Goal: Task Accomplishment & Management: Use online tool/utility

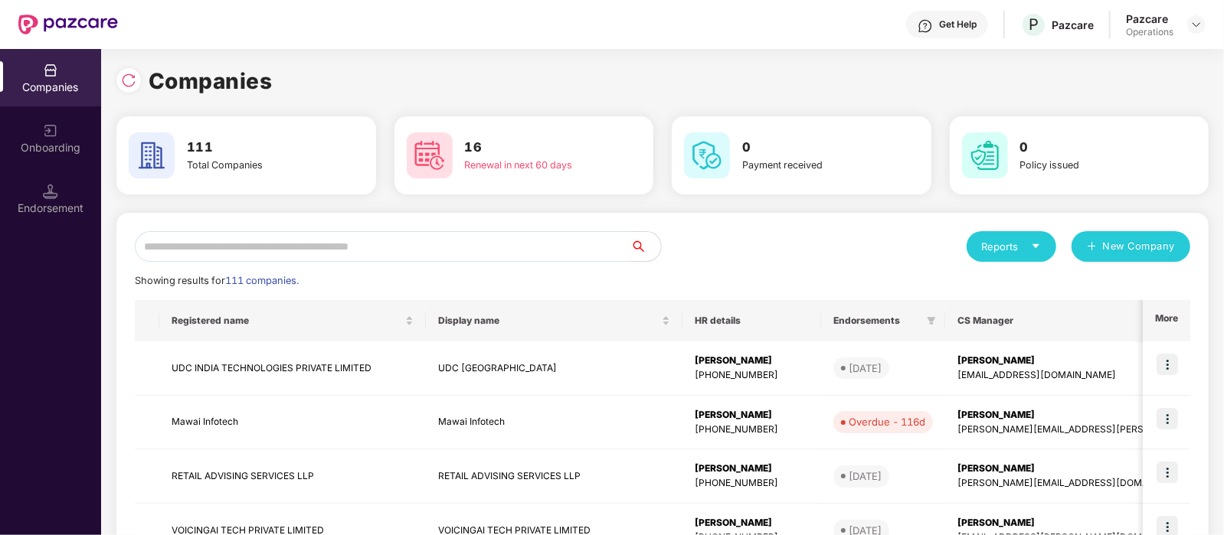
click at [448, 260] on input "text" at bounding box center [383, 246] width 496 height 31
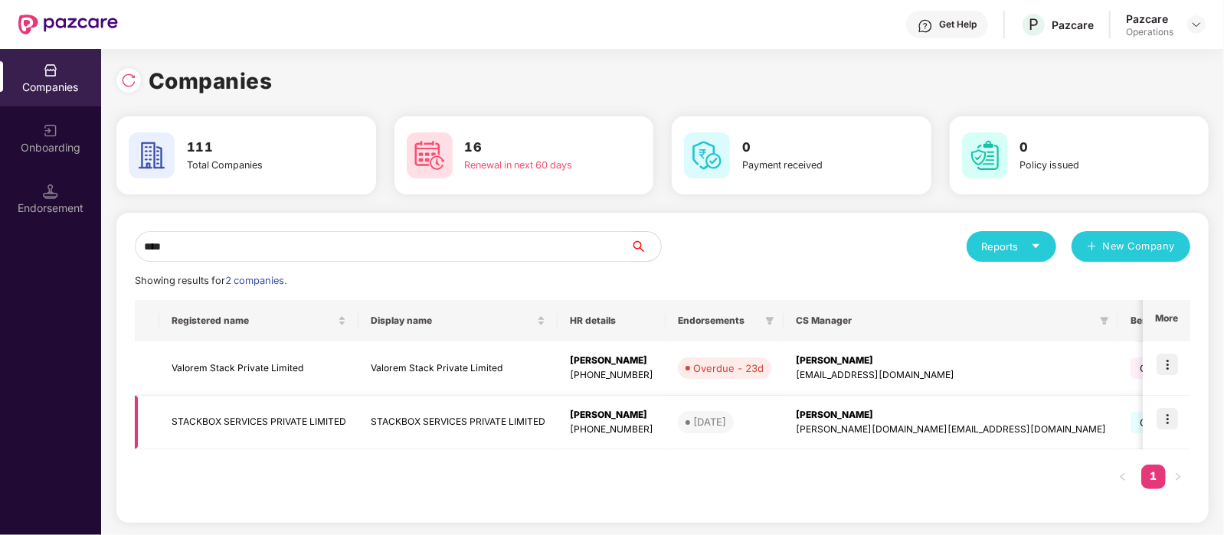
type input "****"
click at [1166, 411] on img at bounding box center [1167, 418] width 21 height 21
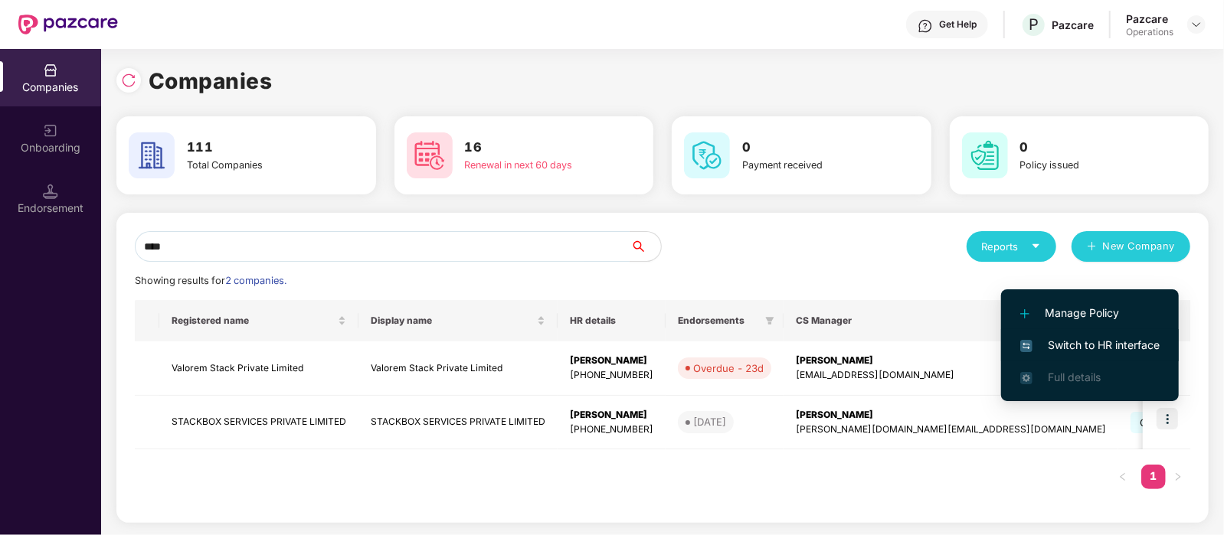
click at [1085, 344] on span "Switch to HR interface" at bounding box center [1089, 345] width 139 height 17
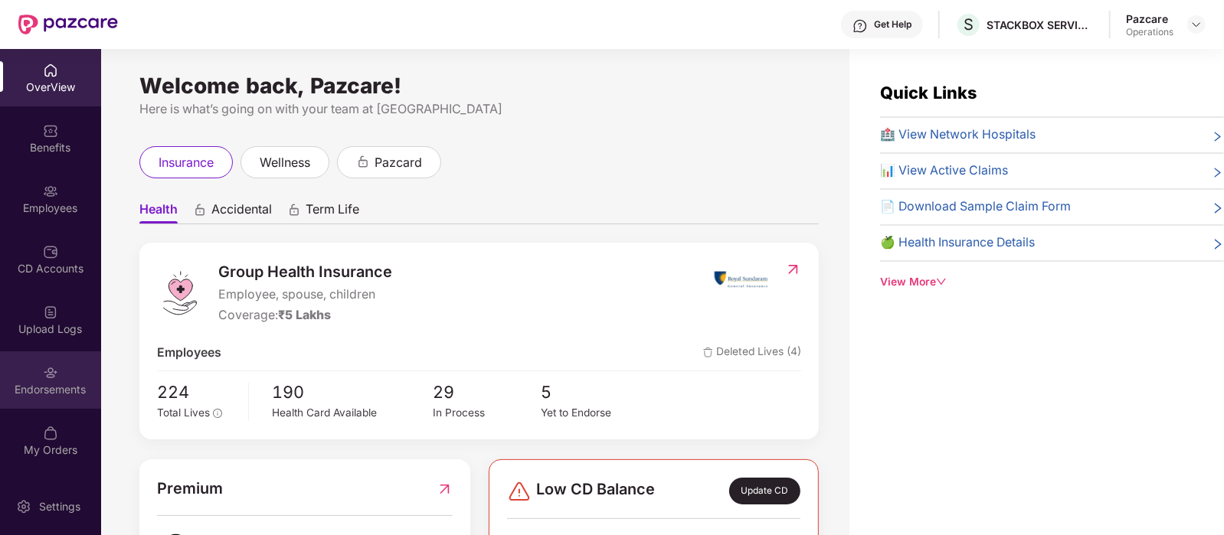
click at [46, 374] on img at bounding box center [50, 372] width 15 height 15
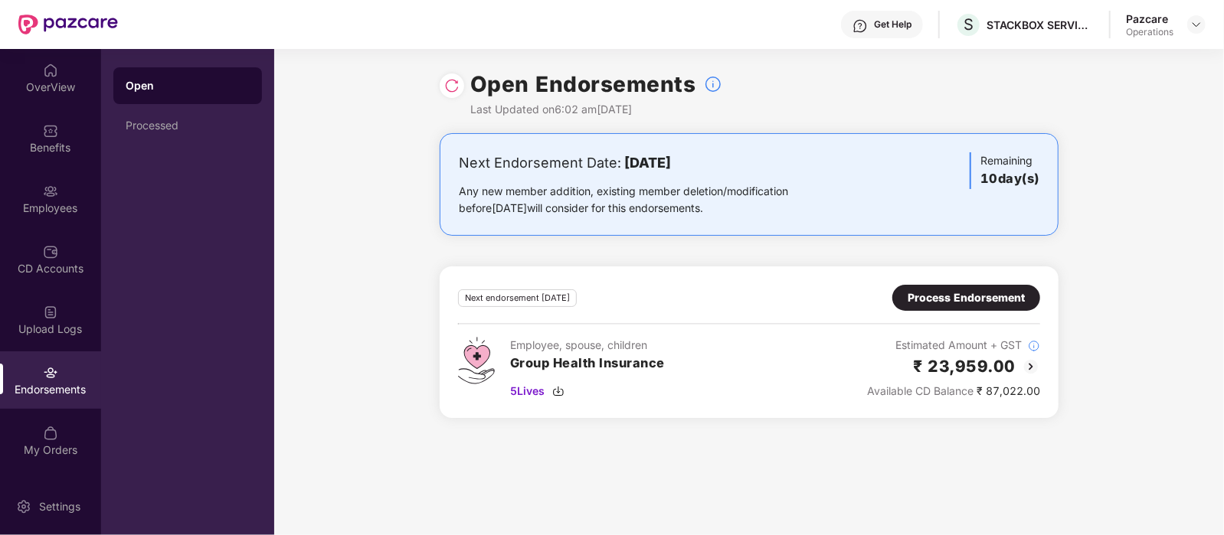
click at [156, 151] on div "Open Processed" at bounding box center [187, 292] width 173 height 486
click at [166, 141] on div "Processed" at bounding box center [187, 125] width 149 height 37
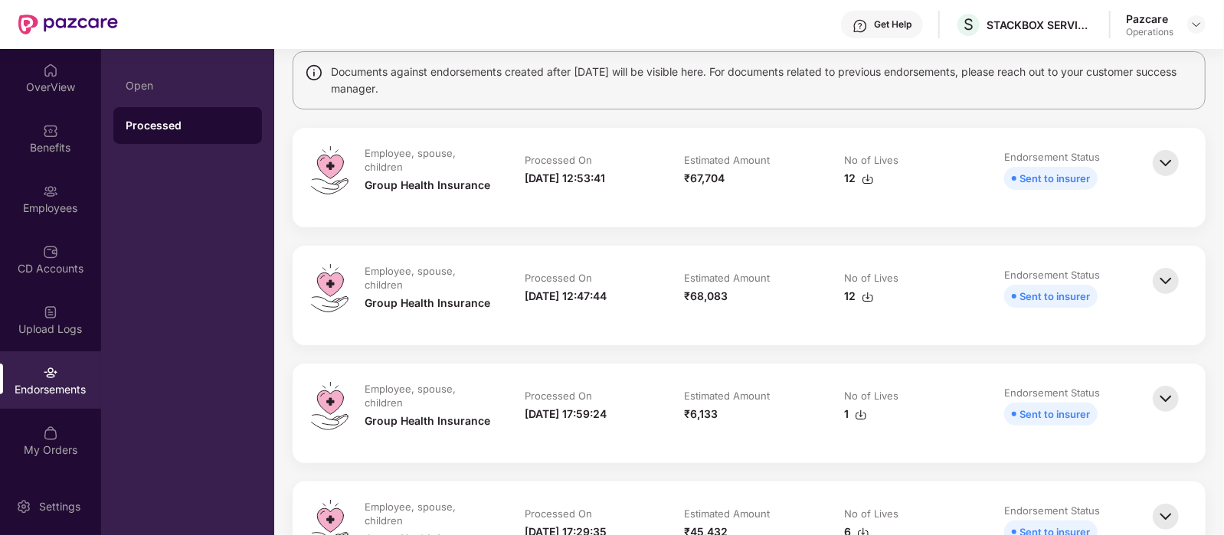
scroll to position [123, 0]
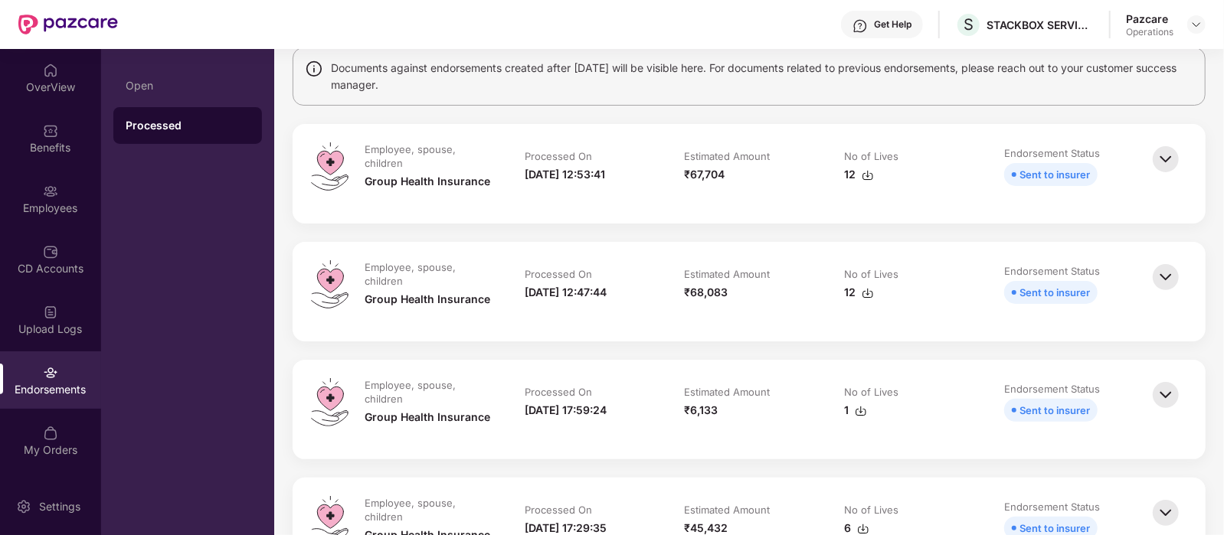
click at [1172, 165] on img at bounding box center [1166, 159] width 34 height 34
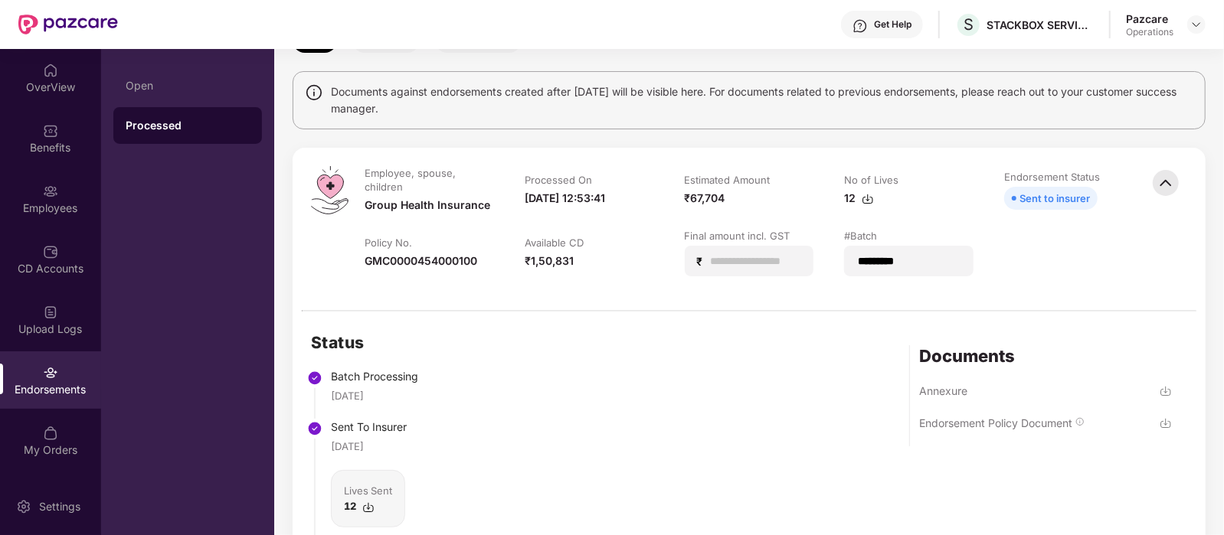
scroll to position [99, 0]
click at [1169, 182] on img at bounding box center [1166, 184] width 34 height 34
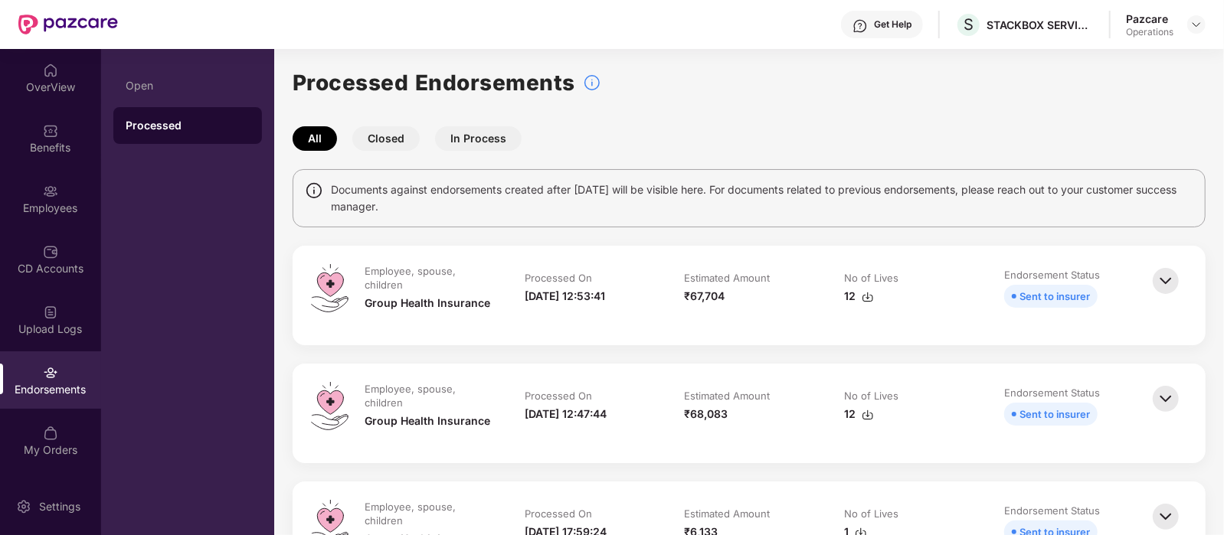
scroll to position [0, 0]
click at [67, 205] on div "Employees" at bounding box center [50, 208] width 101 height 15
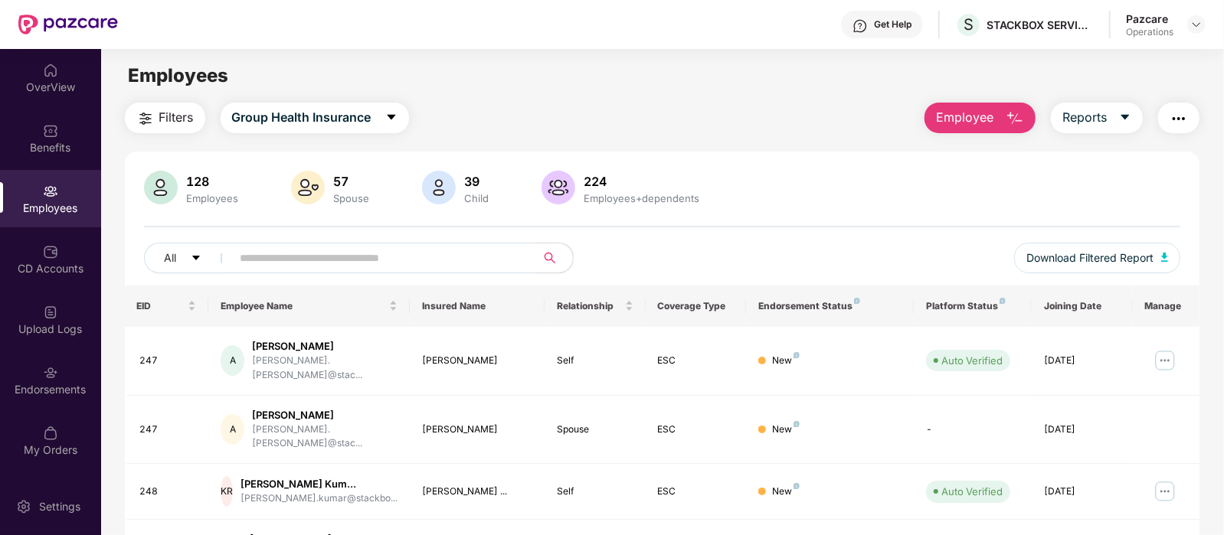
click at [172, 115] on span "Filters" at bounding box center [176, 117] width 34 height 19
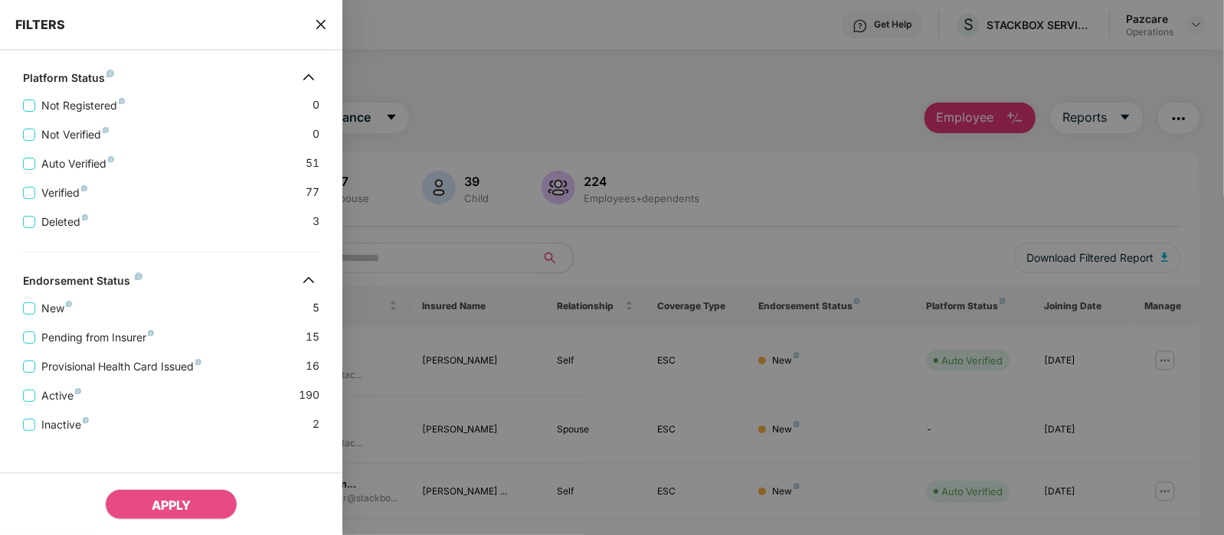
scroll to position [435, 0]
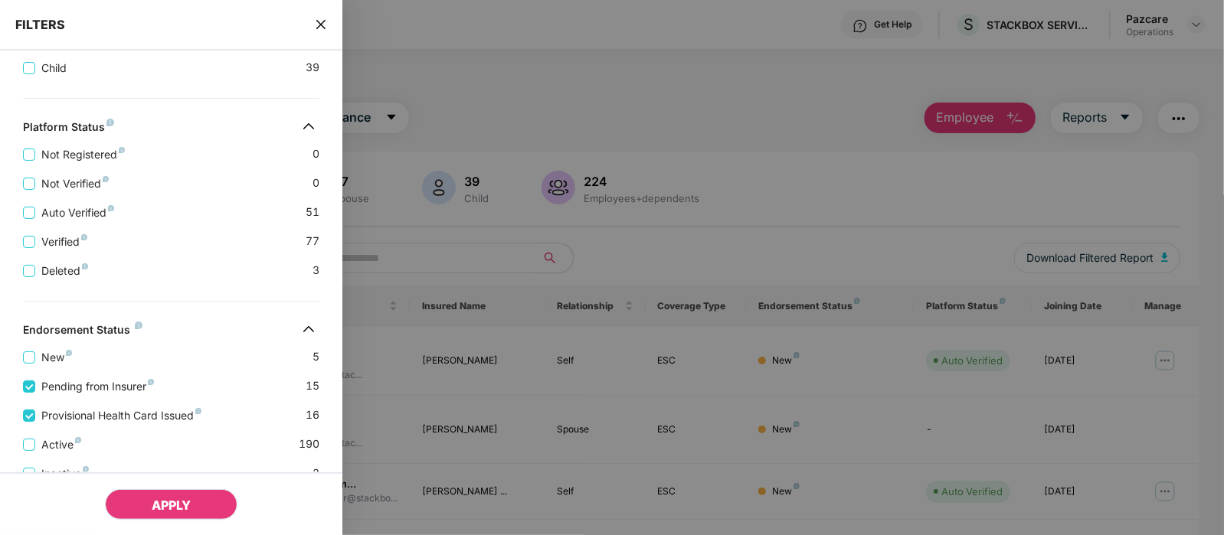
click at [172, 506] on span "APPLY" at bounding box center [171, 505] width 39 height 15
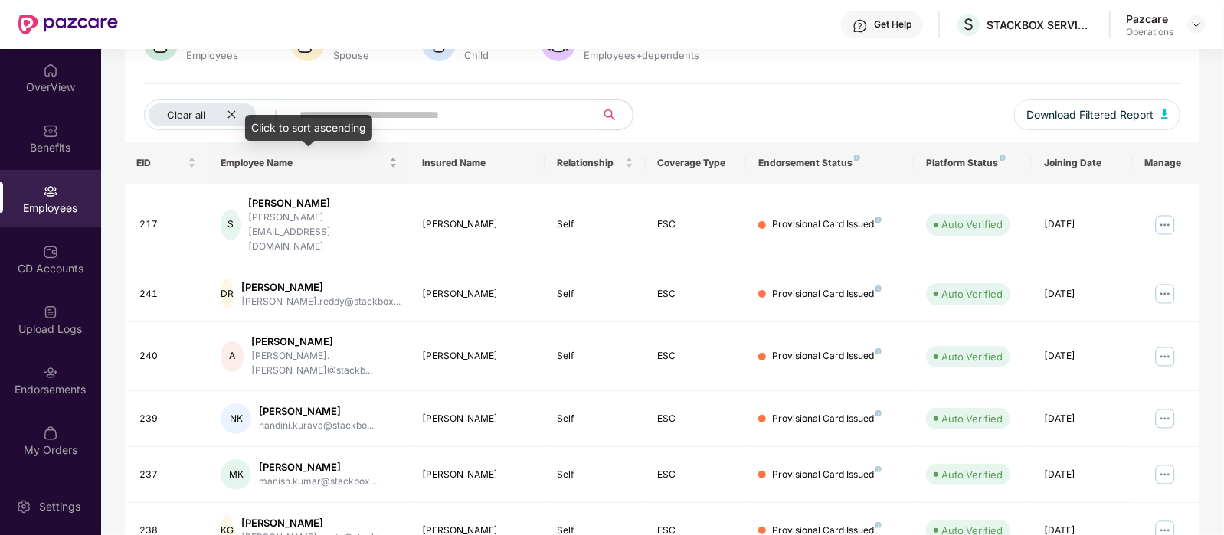
scroll to position [0, 0]
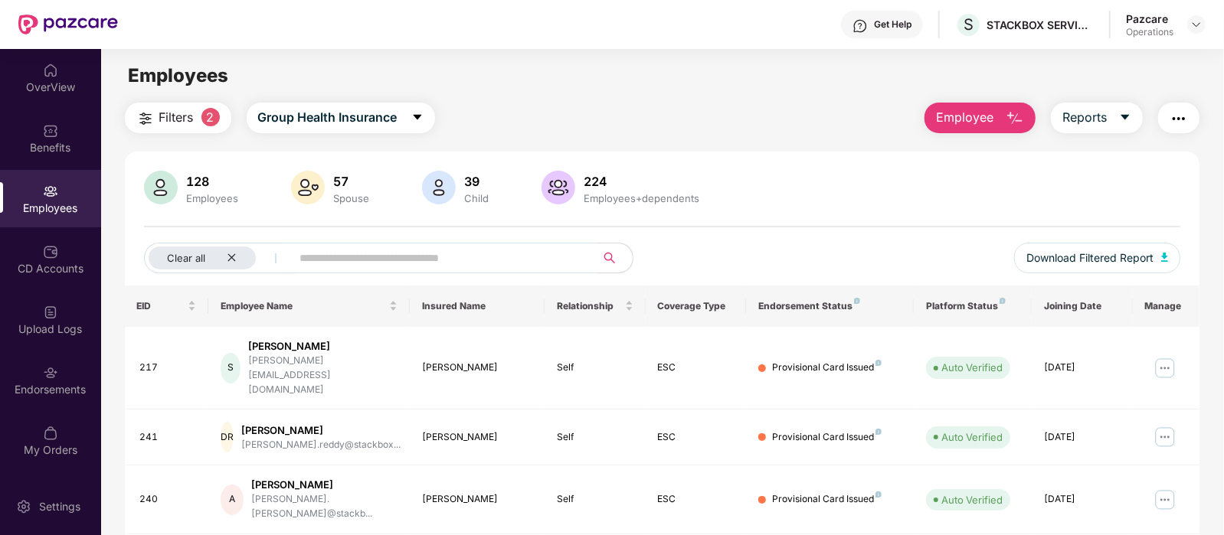
click at [399, 254] on input "text" at bounding box center [437, 258] width 275 height 23
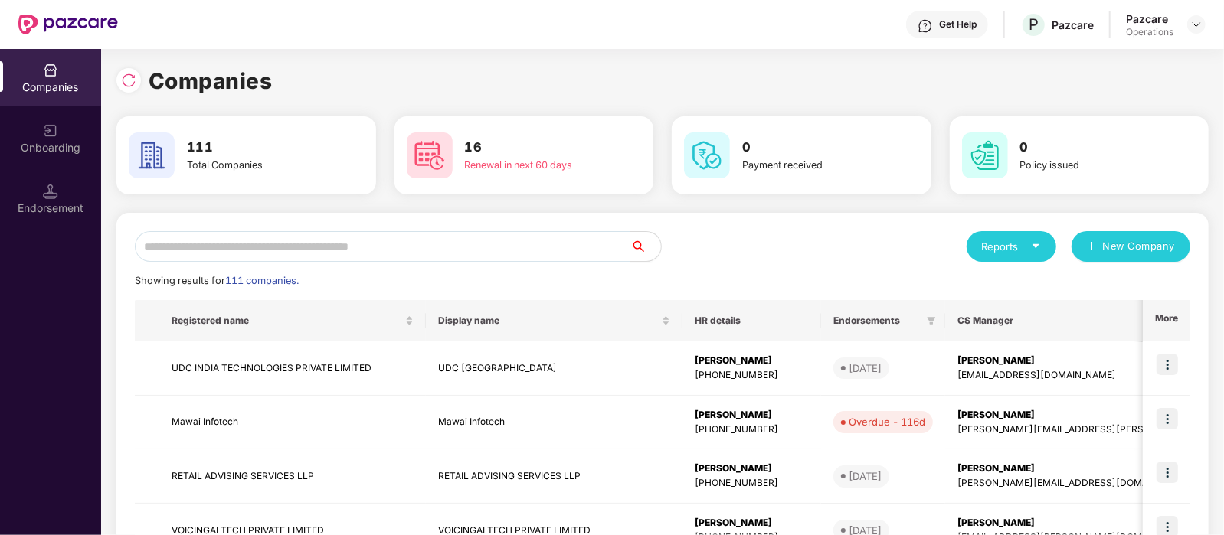
click at [272, 247] on input "text" at bounding box center [383, 246] width 496 height 31
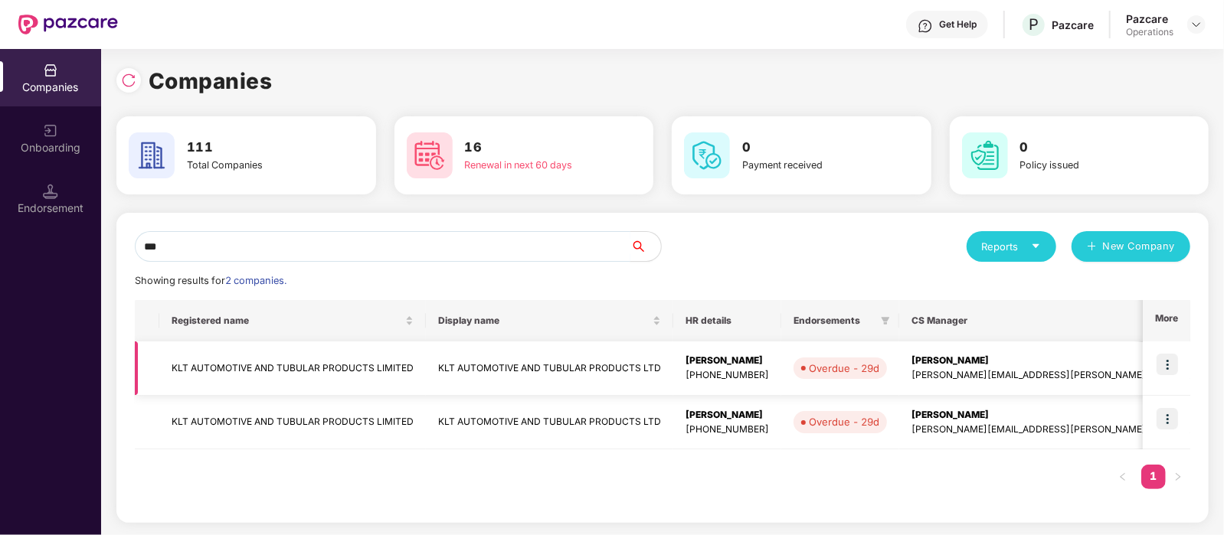
type input "***"
click at [1172, 358] on img at bounding box center [1167, 364] width 21 height 21
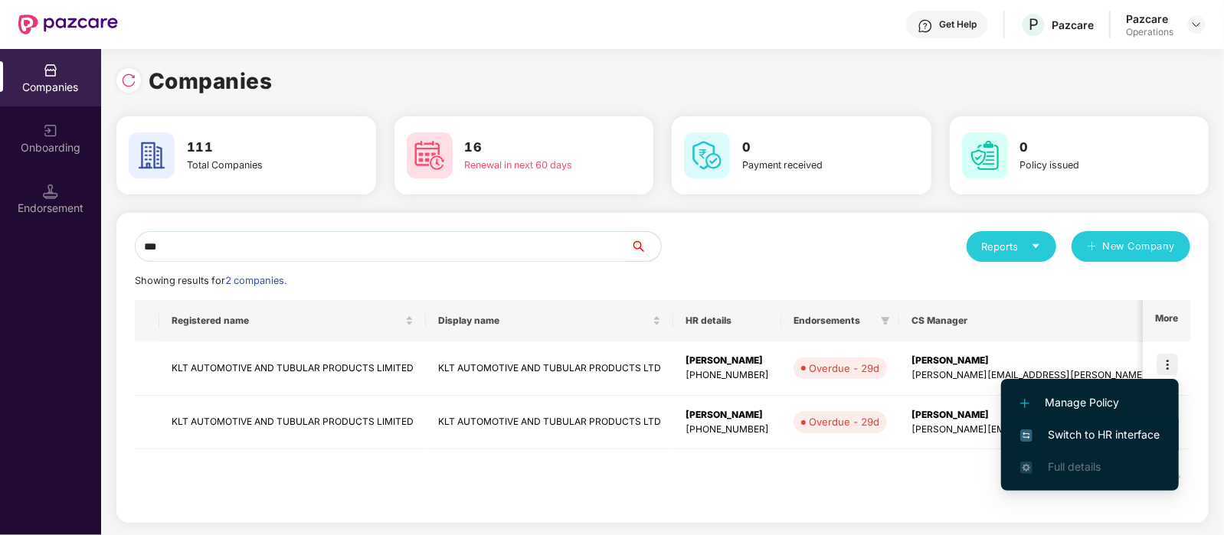
click at [1111, 434] on span "Switch to HR interface" at bounding box center [1089, 435] width 139 height 17
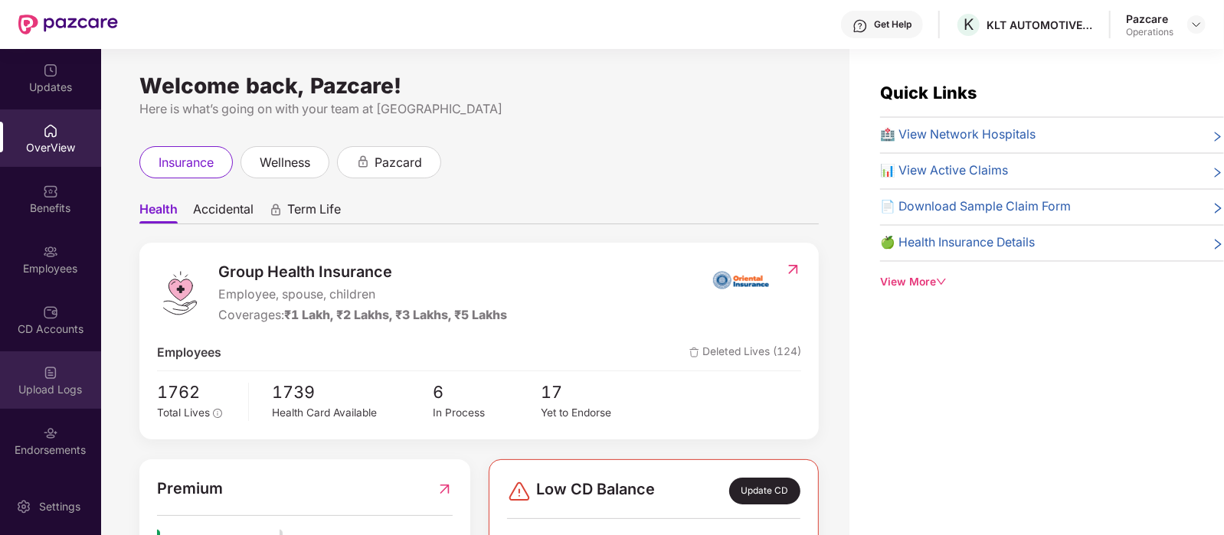
click at [51, 382] on div "Upload Logs" at bounding box center [50, 389] width 101 height 15
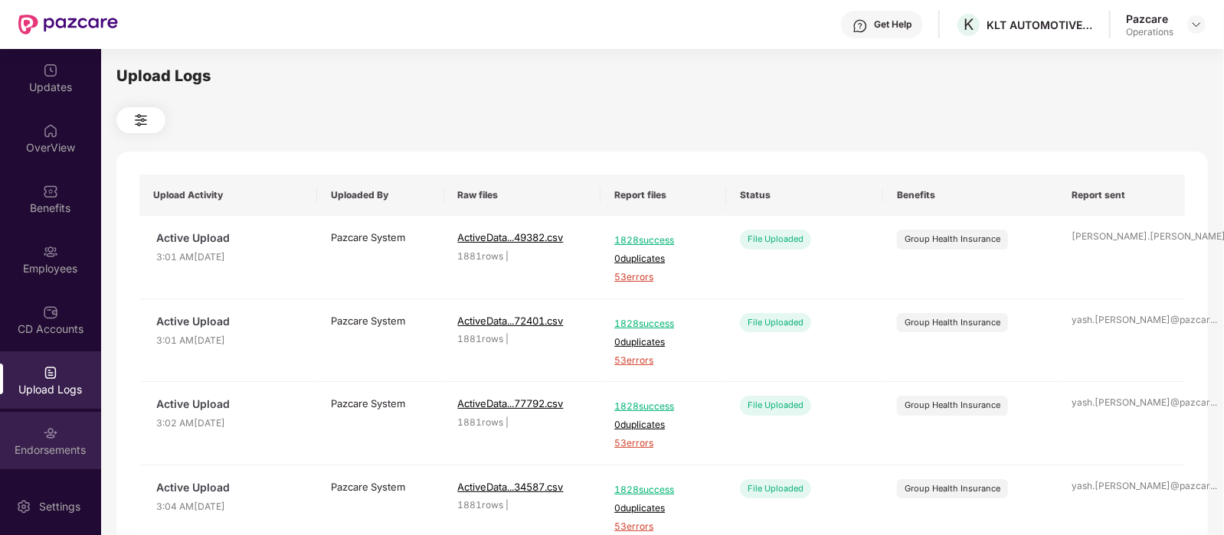
click at [67, 437] on div "Endorsements" at bounding box center [50, 440] width 101 height 57
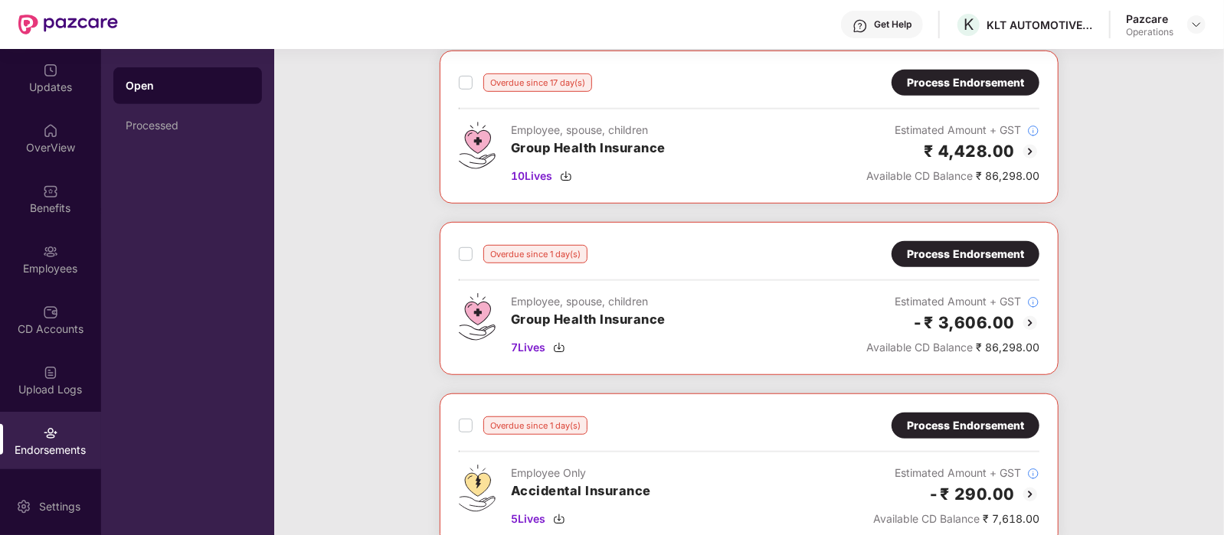
scroll to position [578, 0]
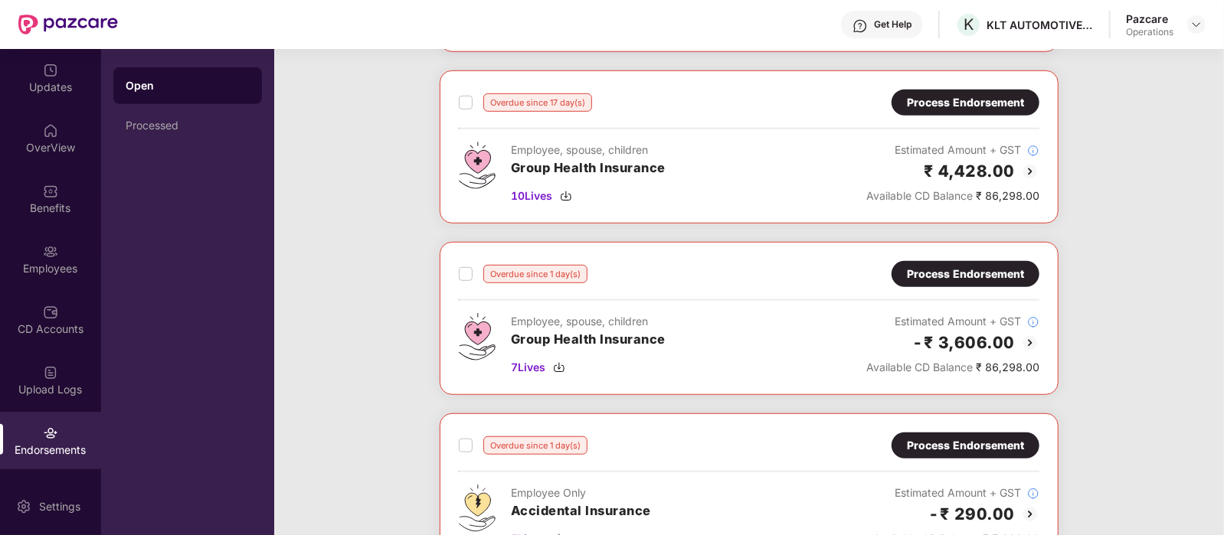
click at [1015, 277] on div "Process Endorsement" at bounding box center [965, 274] width 117 height 17
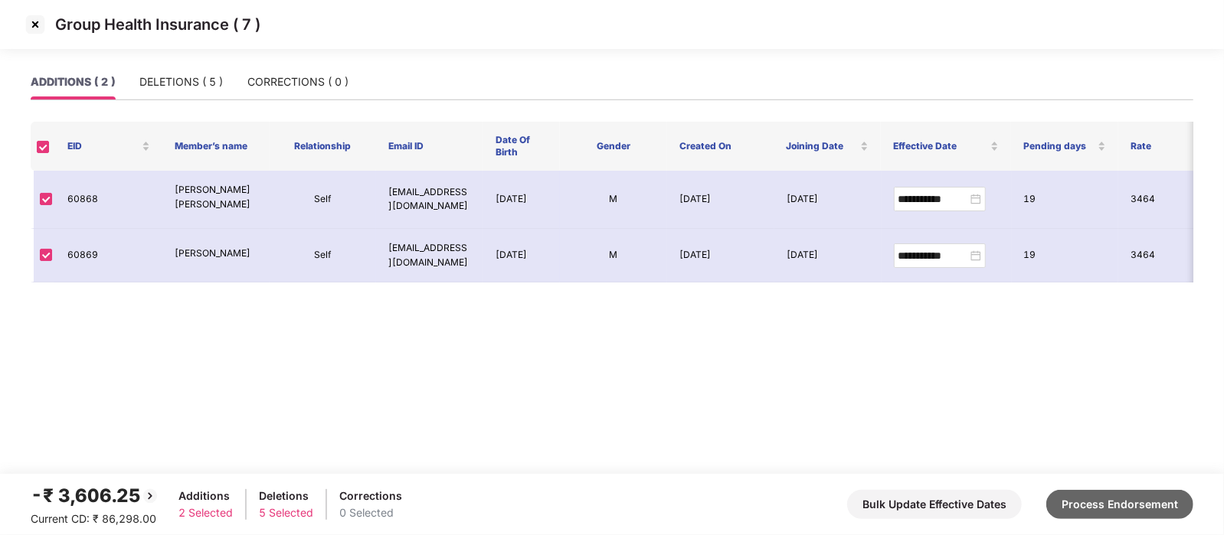
click at [1108, 509] on button "Process Endorsement" at bounding box center [1119, 504] width 147 height 29
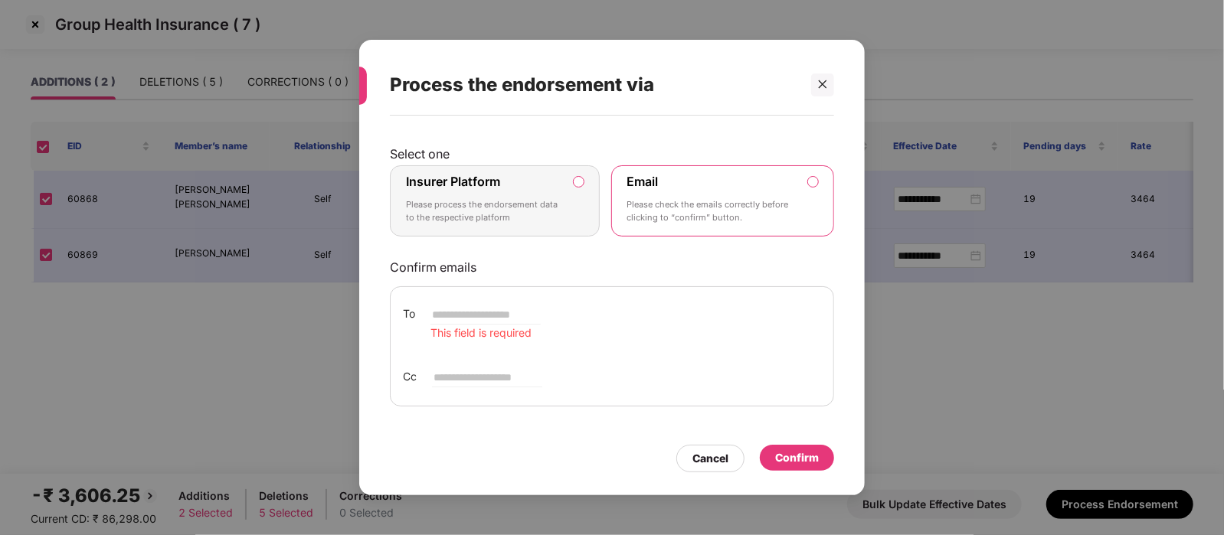
drag, startPoint x: 512, startPoint y: 201, endPoint x: 445, endPoint y: 221, distance: 70.3
click at [445, 221] on p "Please process the endorsement data to the respective platform" at bounding box center [484, 211] width 156 height 27
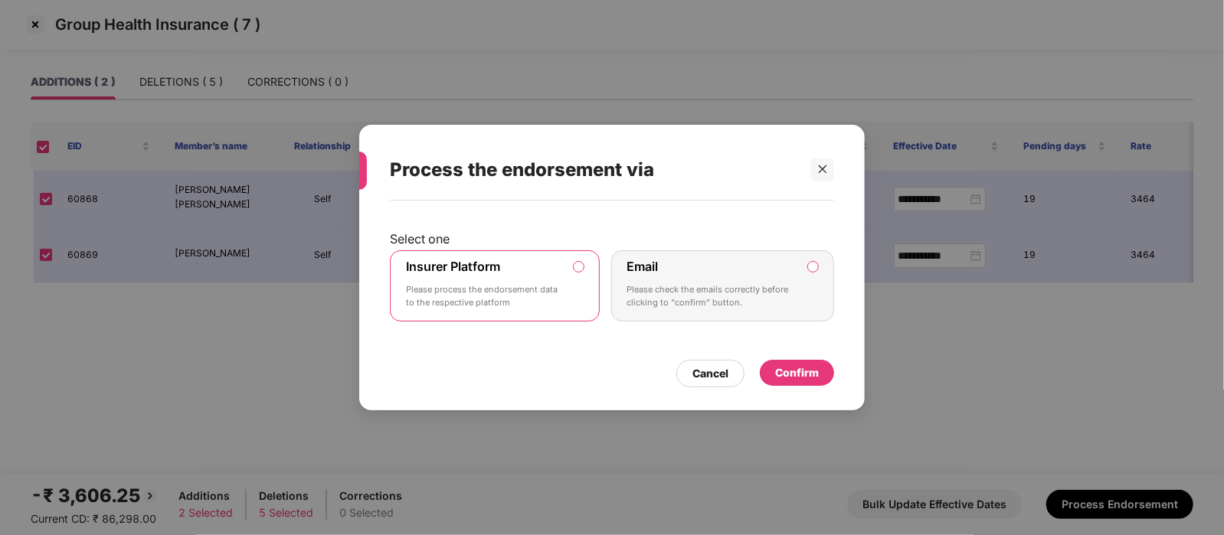
click at [799, 378] on div "Confirm" at bounding box center [797, 373] width 44 height 17
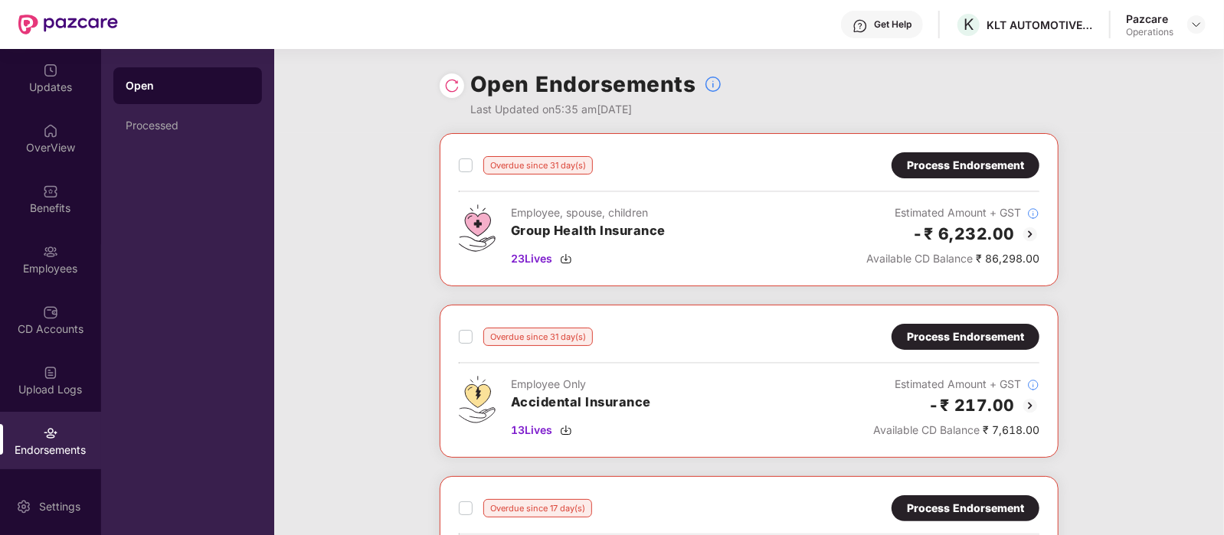
click at [984, 162] on div "Process Endorsement" at bounding box center [965, 165] width 117 height 17
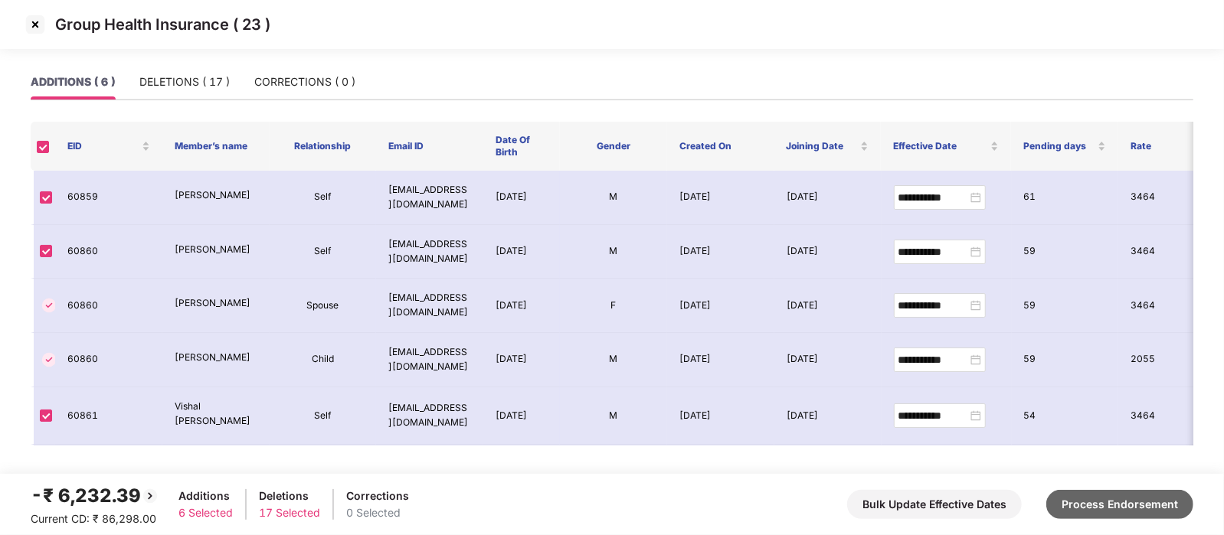
click at [1137, 501] on button "Process Endorsement" at bounding box center [1119, 504] width 147 height 29
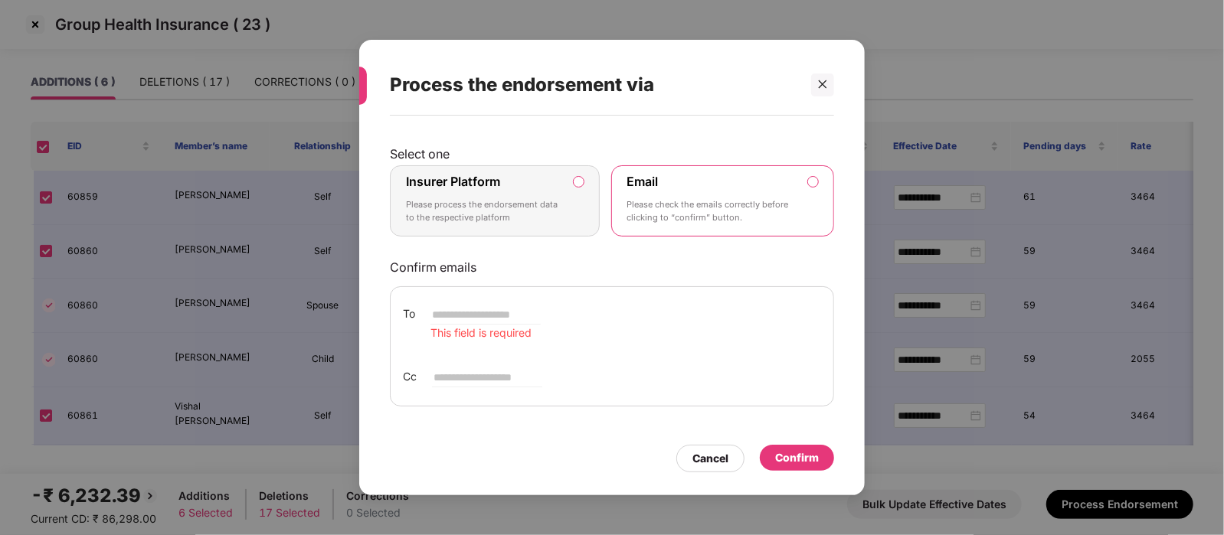
click at [572, 193] on label "Insurer Platform Please process the endorsement data to the respective platform" at bounding box center [495, 201] width 210 height 72
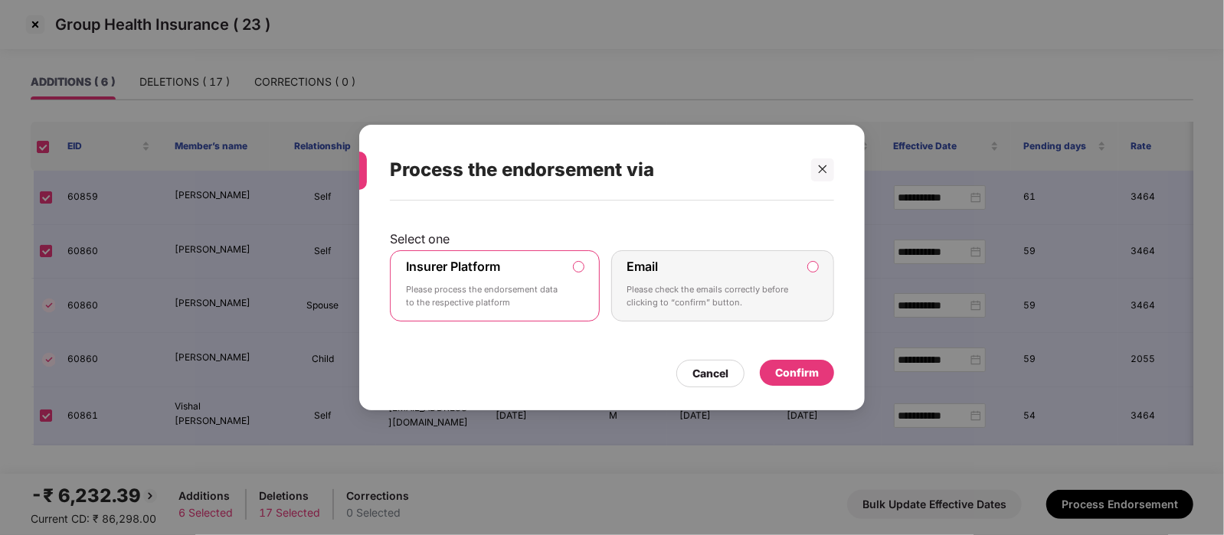
click at [790, 376] on div "Confirm" at bounding box center [797, 373] width 44 height 17
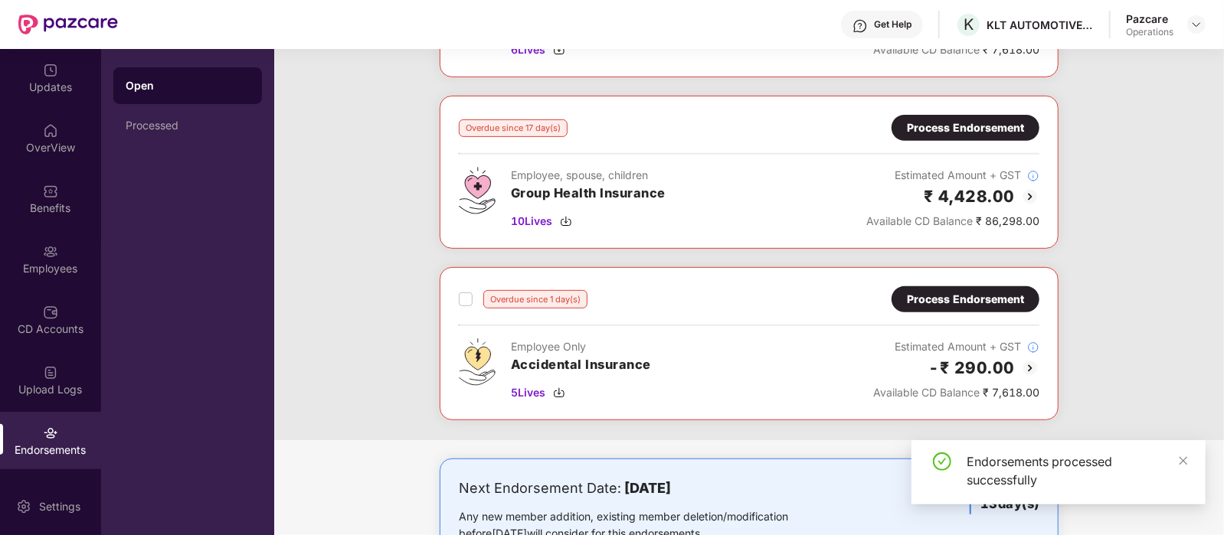
scroll to position [382, 0]
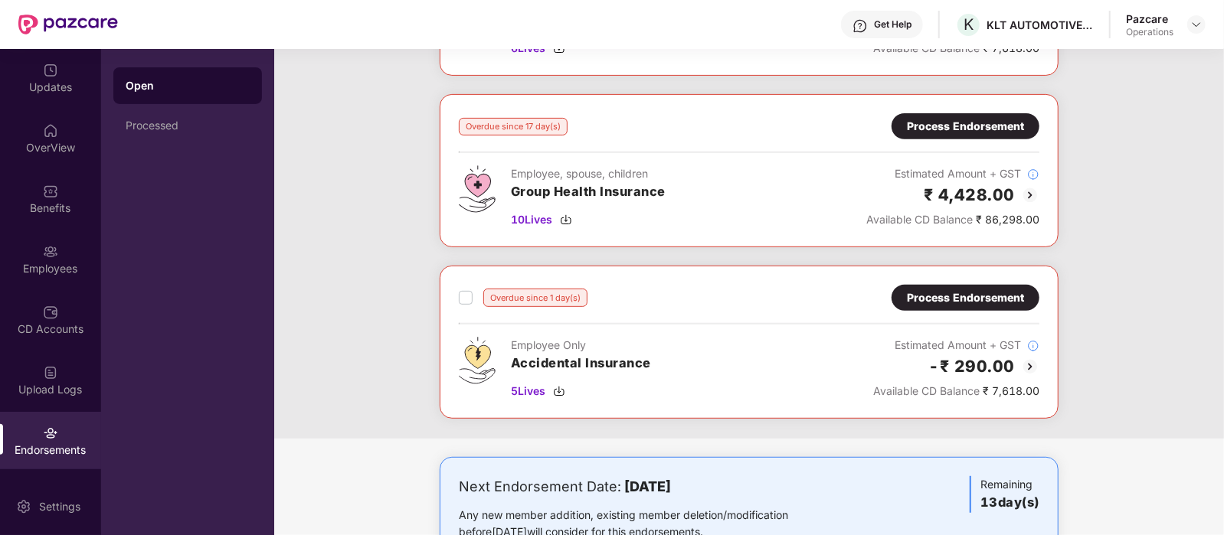
click at [964, 116] on div "Process Endorsement" at bounding box center [966, 126] width 148 height 26
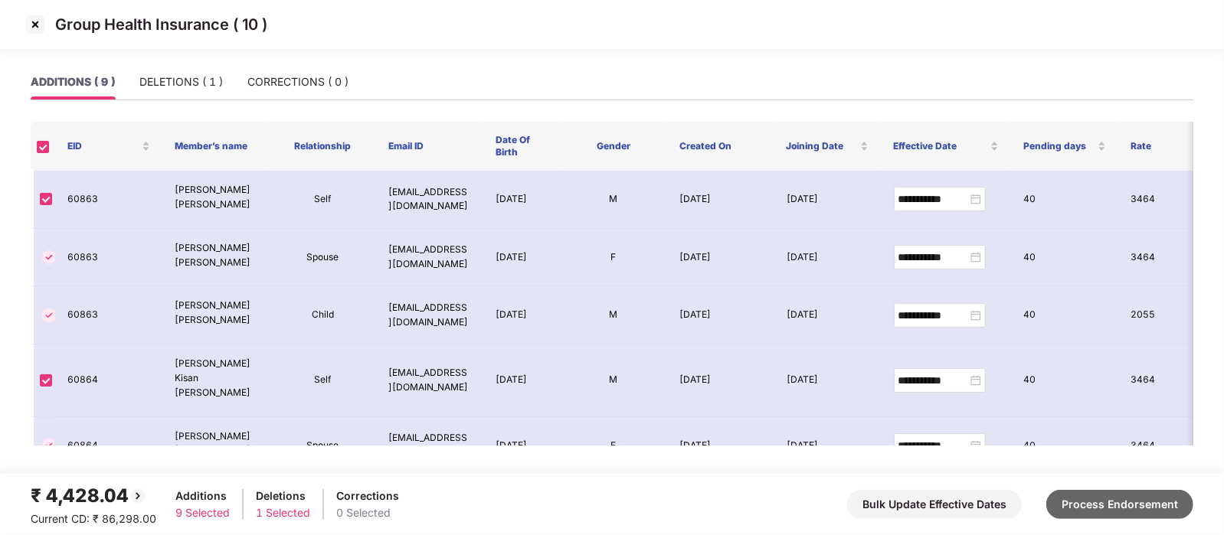
click at [1105, 492] on button "Process Endorsement" at bounding box center [1119, 504] width 147 height 29
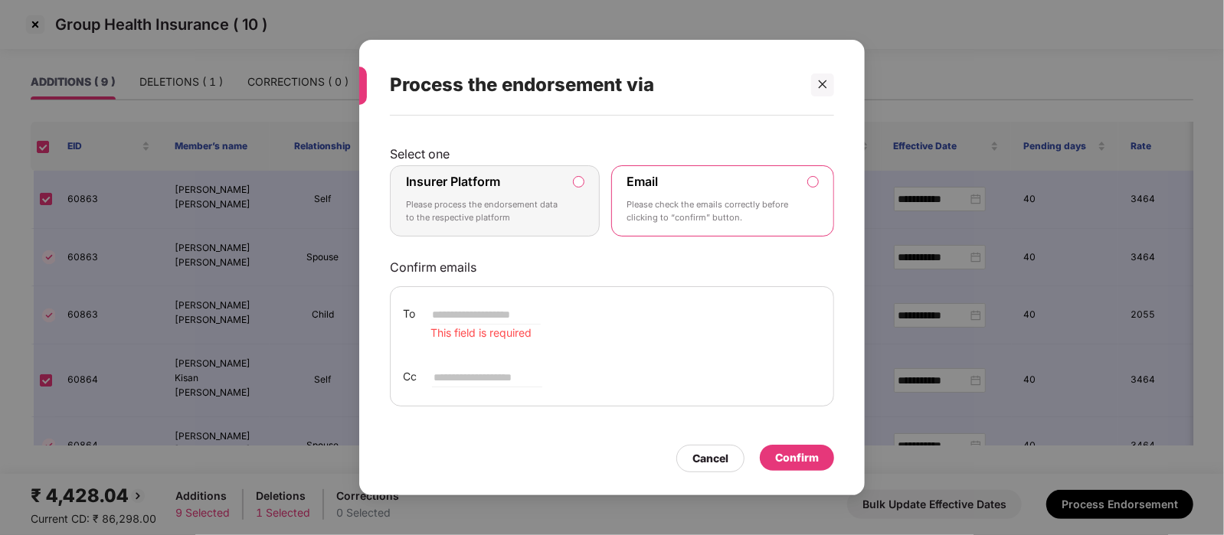
click at [545, 193] on div "Insurer Platform Please process the endorsement data to the respective platform" at bounding box center [484, 201] width 156 height 55
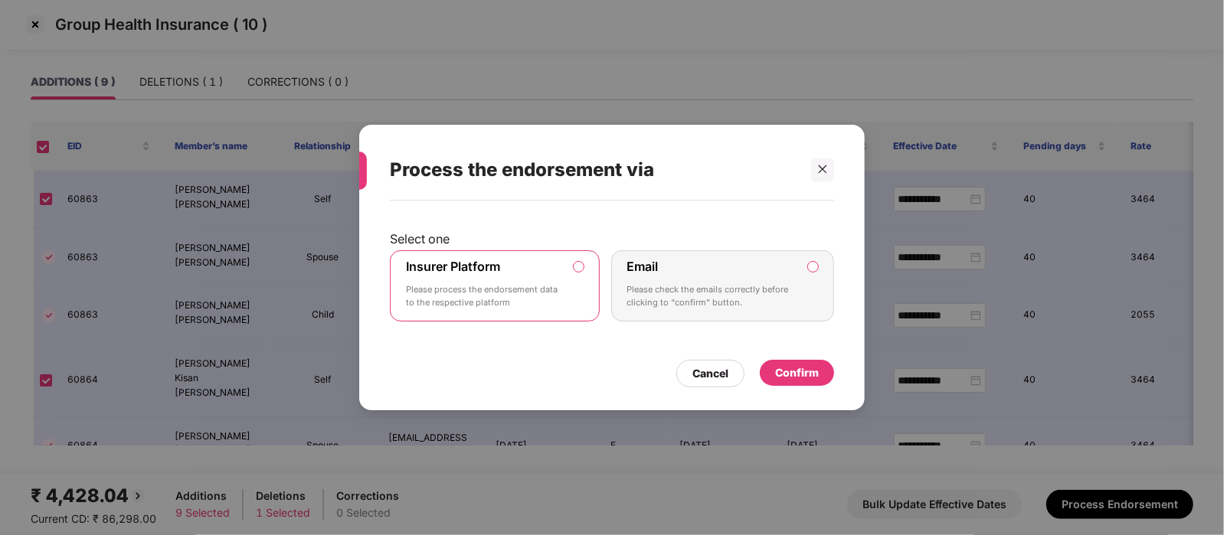
click at [813, 373] on div "Confirm" at bounding box center [797, 373] width 44 height 17
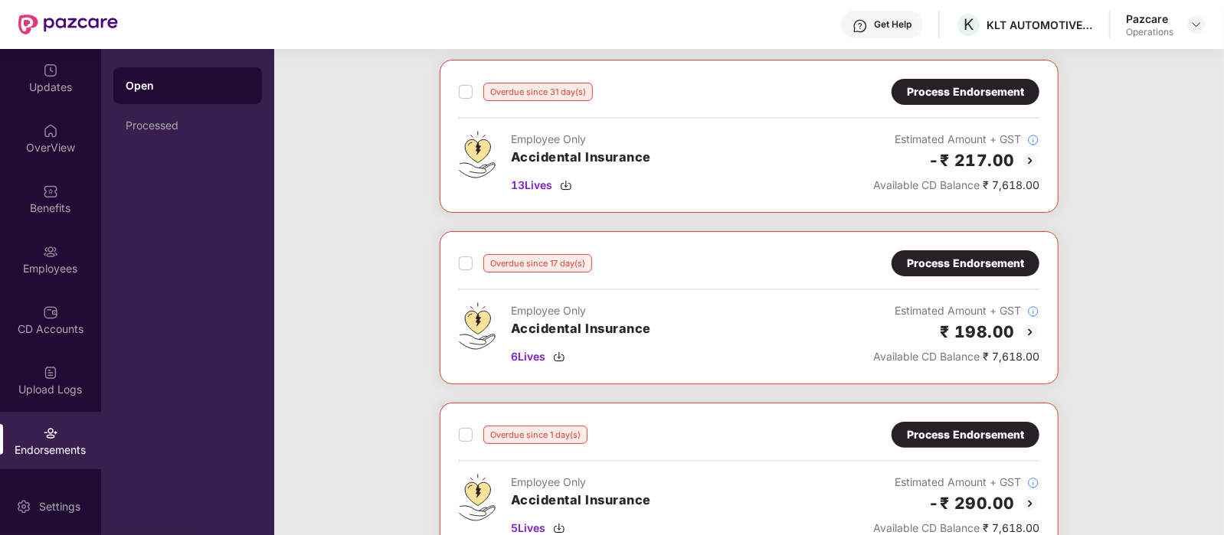
scroll to position [72, 0]
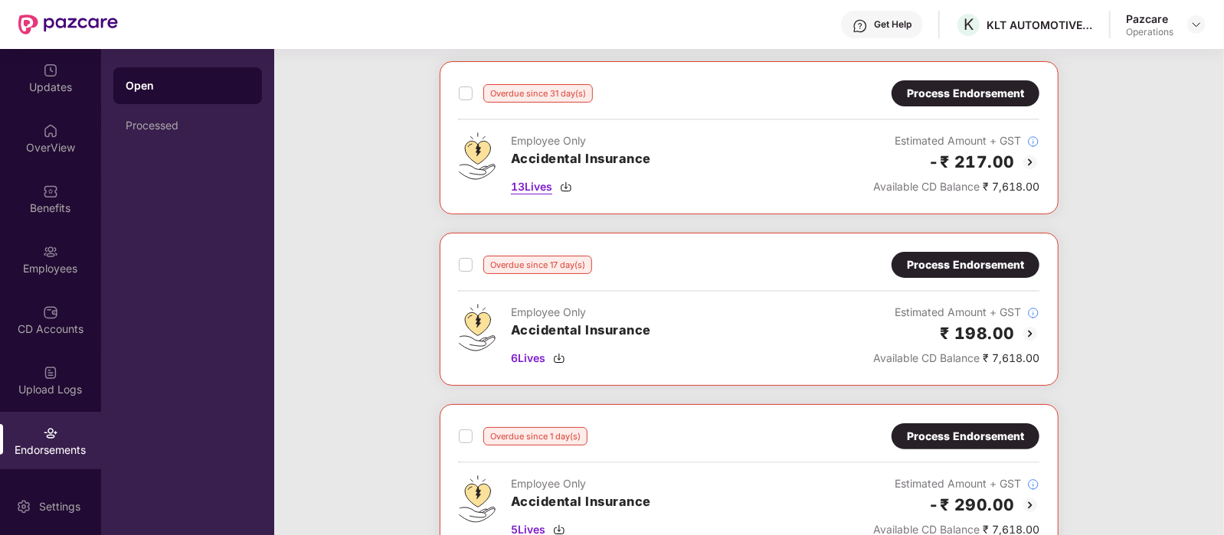
click at [531, 181] on span "13 Lives" at bounding box center [531, 186] width 41 height 17
click at [536, 355] on span "6 Lives" at bounding box center [528, 358] width 34 height 17
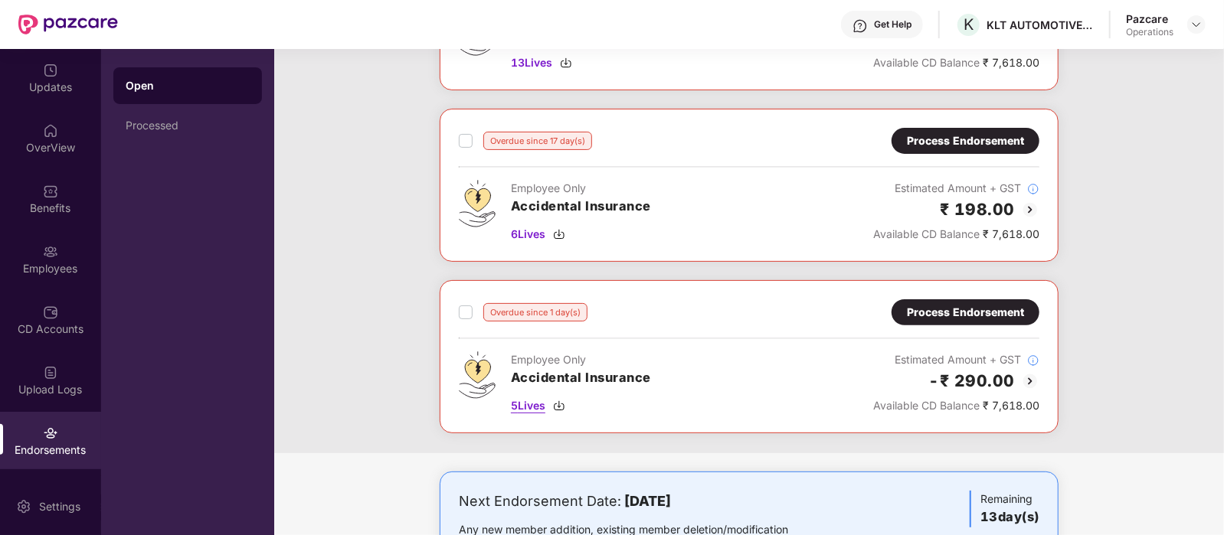
click at [529, 400] on span "5 Lives" at bounding box center [528, 406] width 34 height 17
